Goal: Information Seeking & Learning: Understand process/instructions

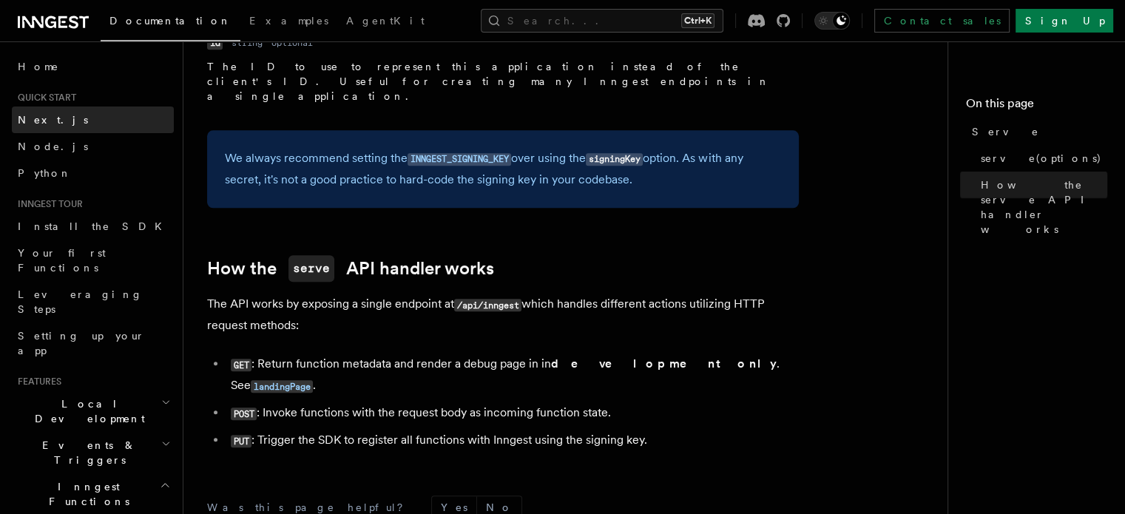
click at [67, 121] on link "Next.js" at bounding box center [93, 120] width 162 height 27
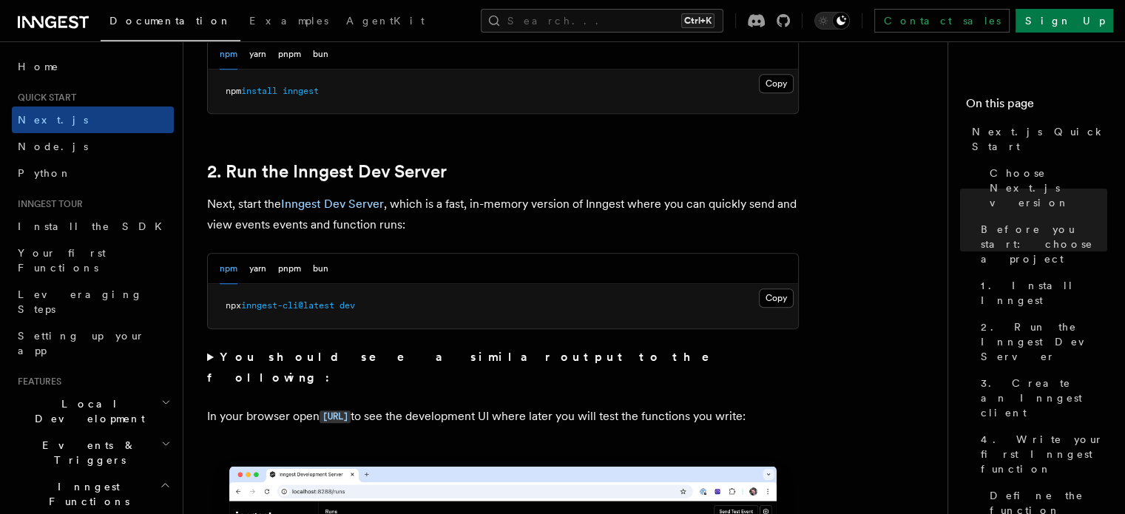
scroll to position [959, 0]
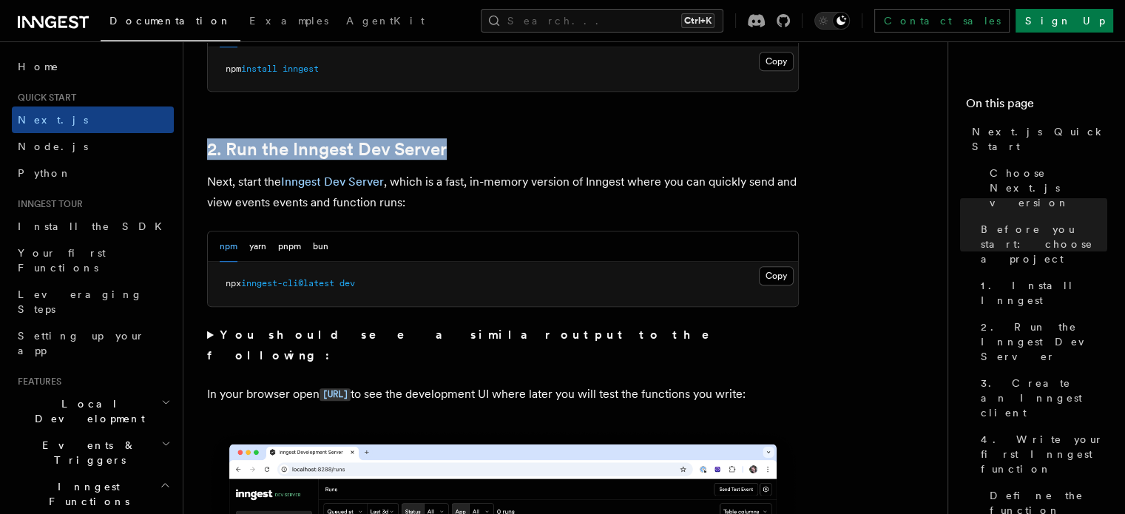
drag, startPoint x: 203, startPoint y: 139, endPoint x: 445, endPoint y: 164, distance: 243.2
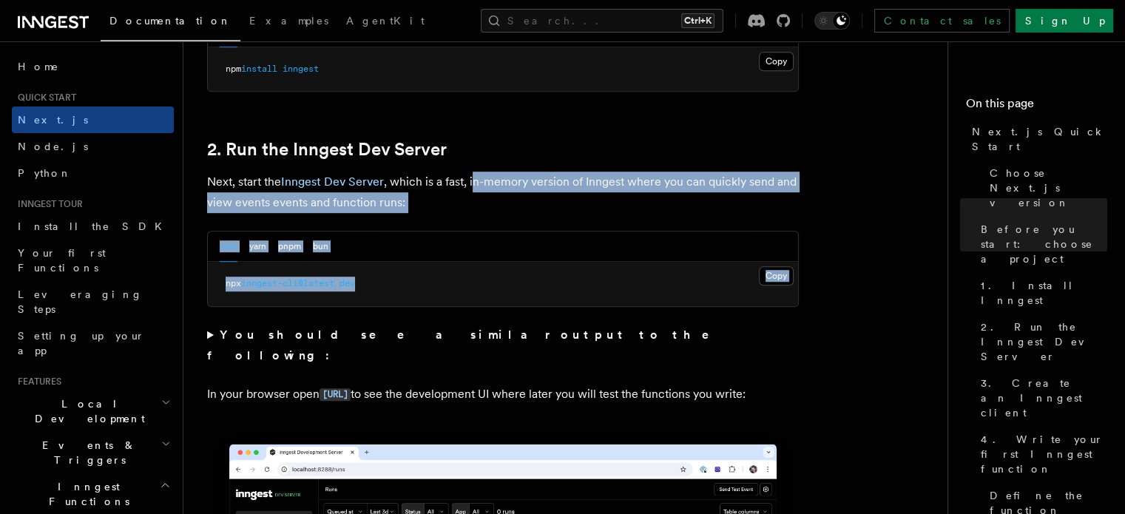
drag, startPoint x: 474, startPoint y: 170, endPoint x: 425, endPoint y: 294, distance: 132.9
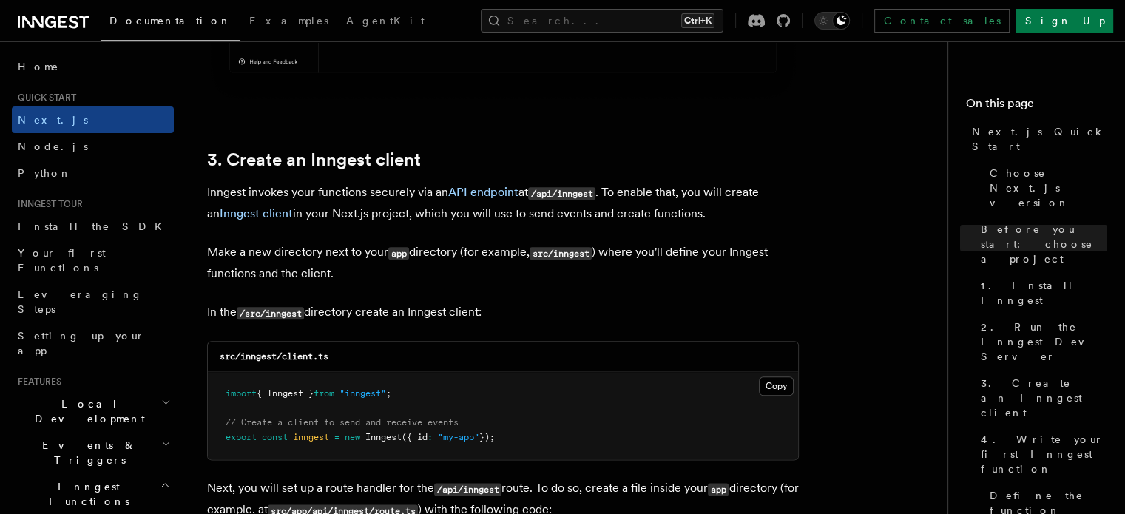
scroll to position [1740, 0]
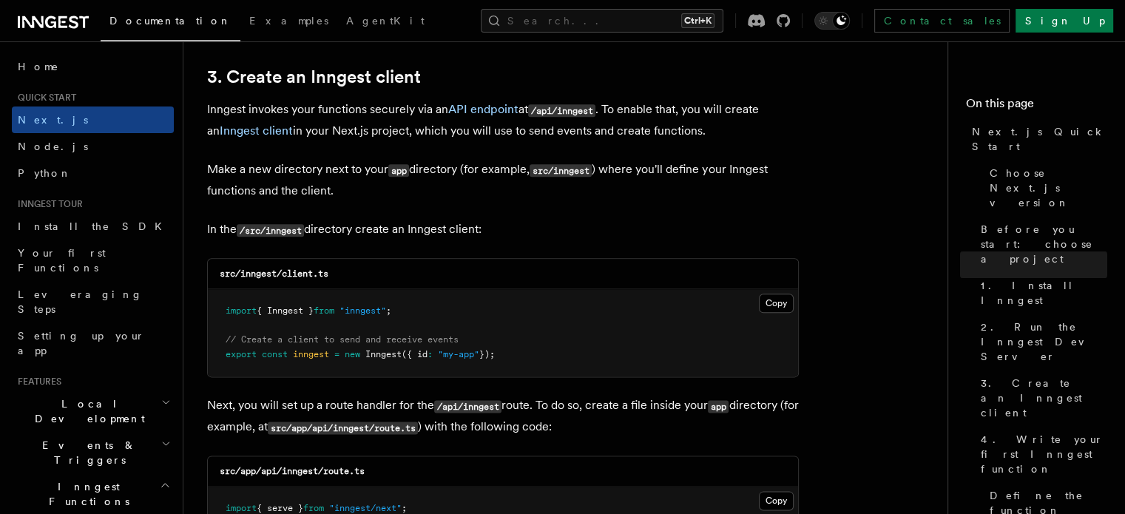
drag, startPoint x: 197, startPoint y: 55, endPoint x: 422, endPoint y: 55, distance: 224.9
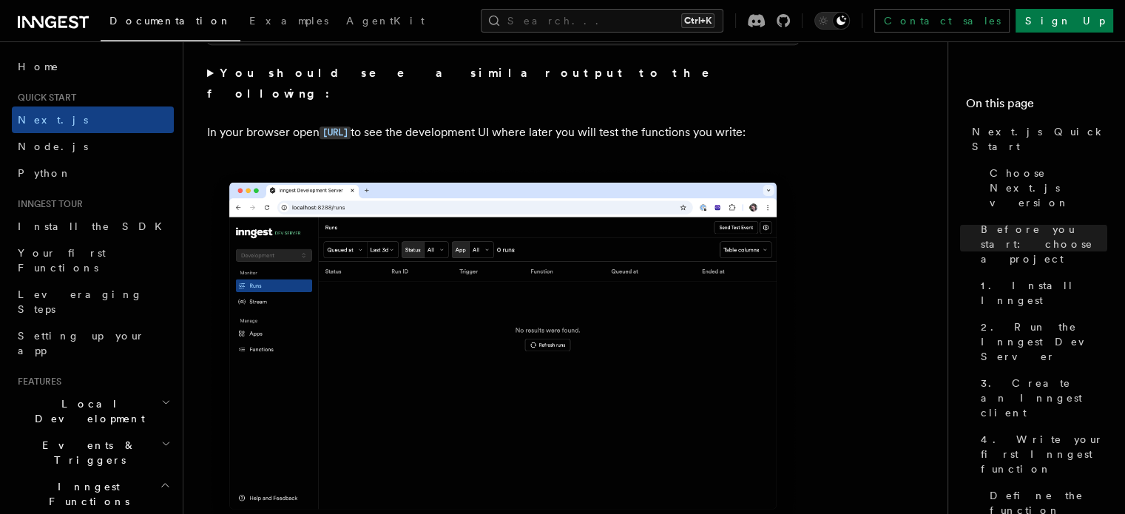
scroll to position [1219, 0]
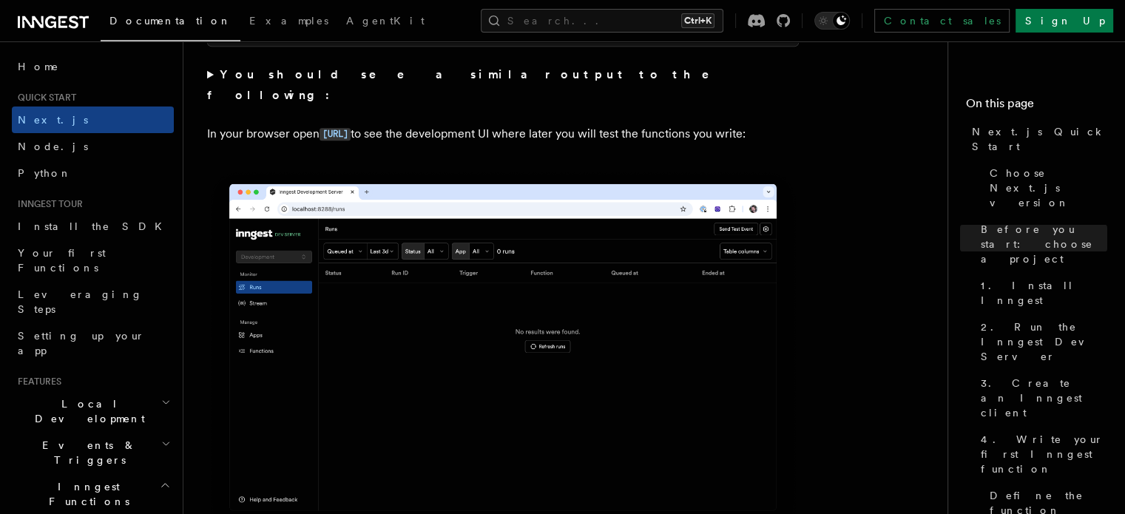
click at [436, 325] on img at bounding box center [503, 355] width 592 height 372
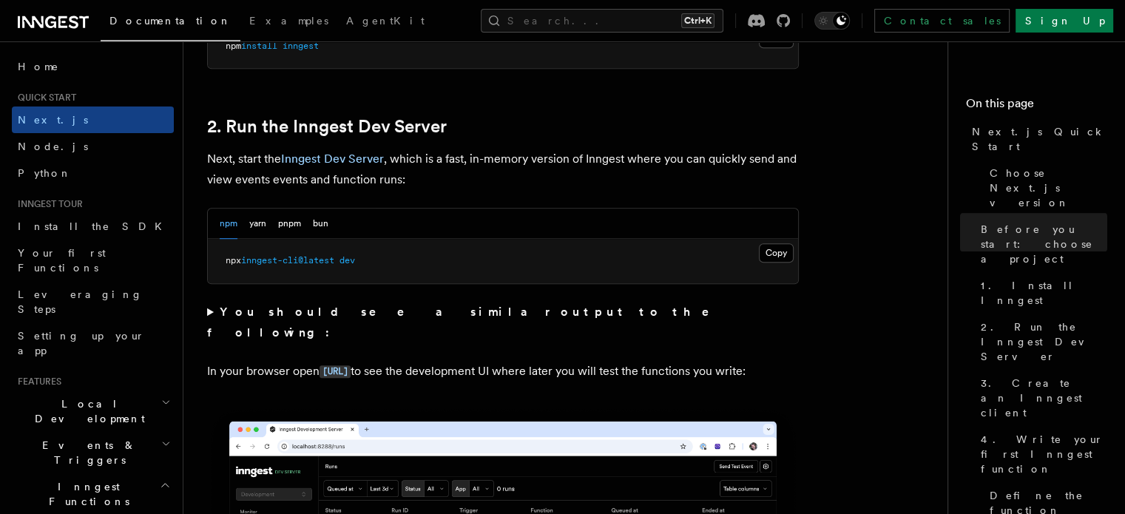
scroll to position [981, 0]
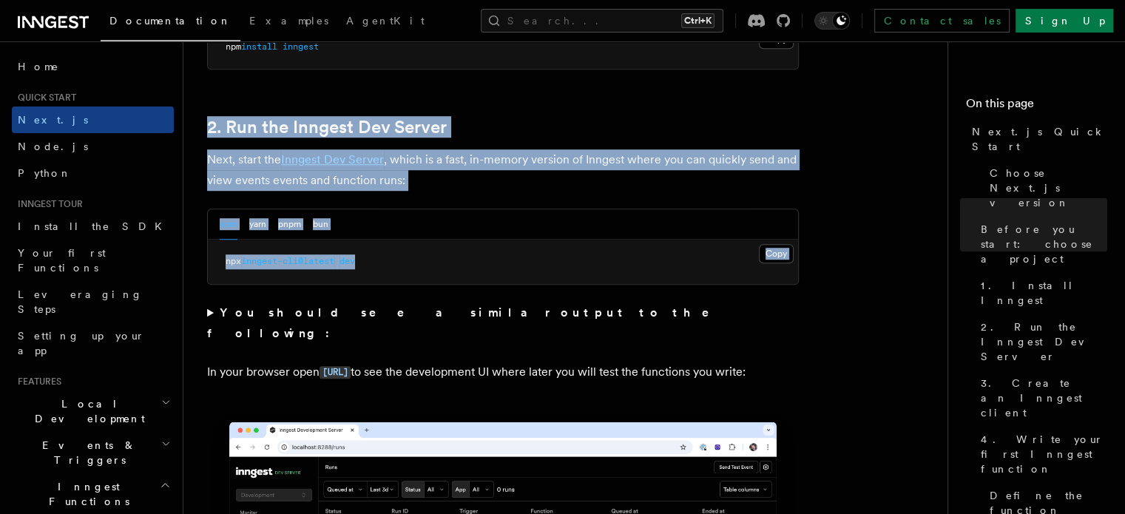
drag, startPoint x: 203, startPoint y: 104, endPoint x: 365, endPoint y: 272, distance: 232.3
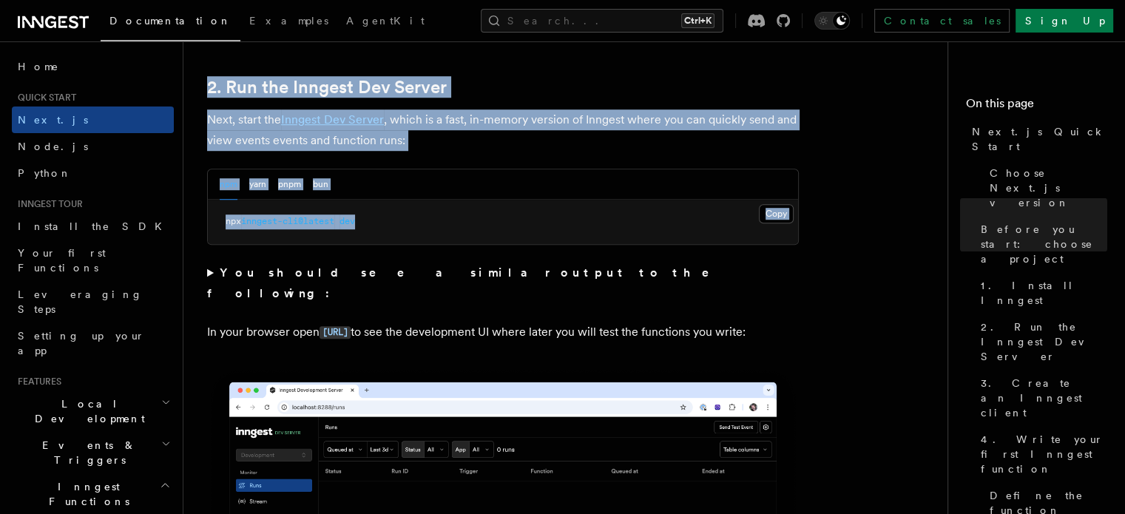
scroll to position [1022, 0]
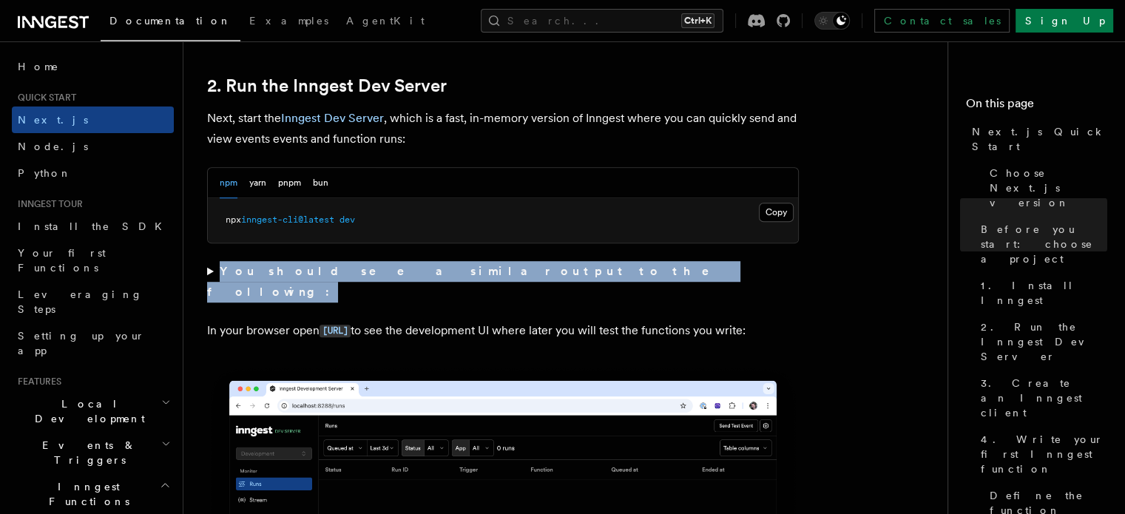
drag, startPoint x: 204, startPoint y: 276, endPoint x: 311, endPoint y: 328, distance: 118.8
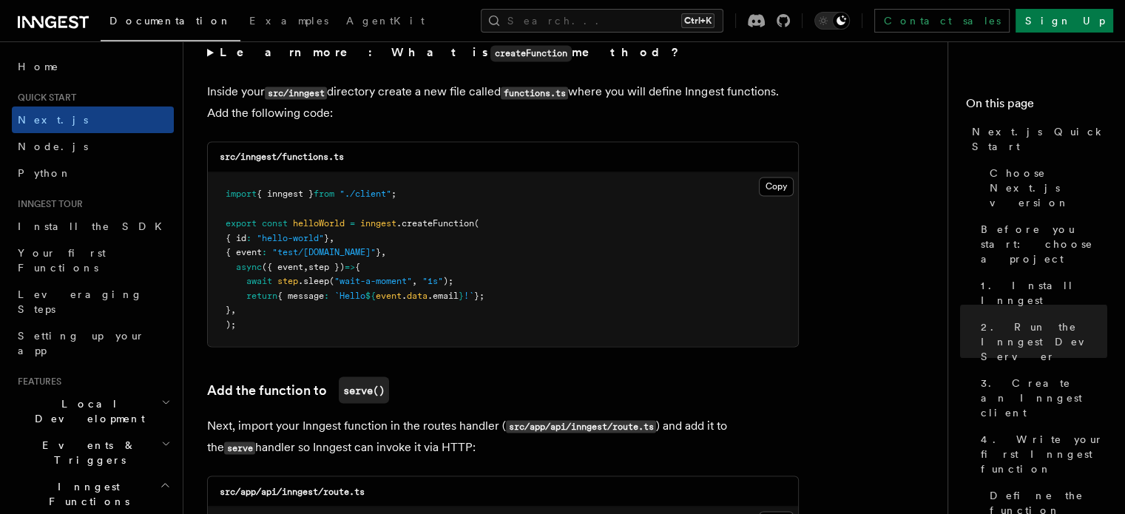
scroll to position [2604, 0]
